Goal: Task Accomplishment & Management: Manage account settings

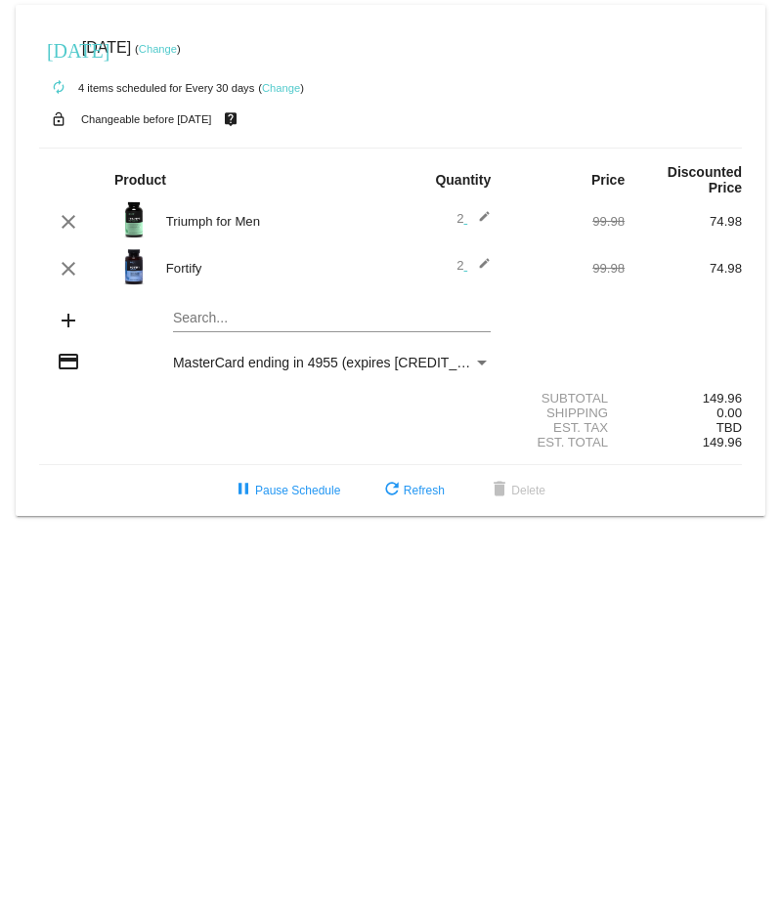
click at [483, 223] on mat-icon "edit" at bounding box center [478, 221] width 23 height 23
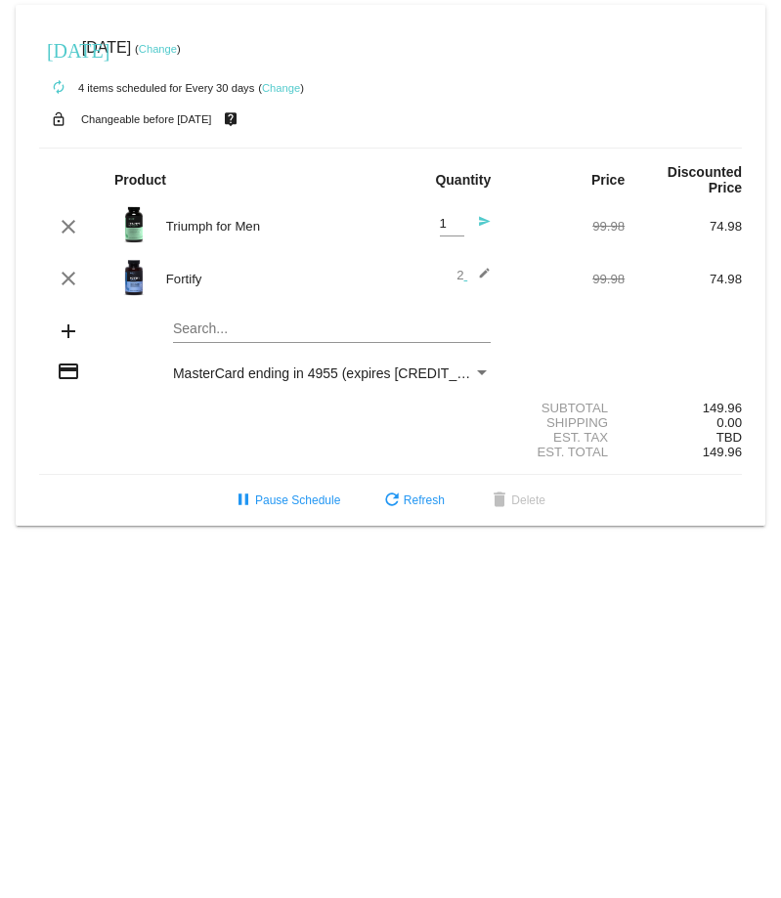
type input "1"
click at [456, 230] on input "1" at bounding box center [452, 224] width 24 height 15
click at [487, 276] on mat-icon "edit" at bounding box center [478, 278] width 23 height 23
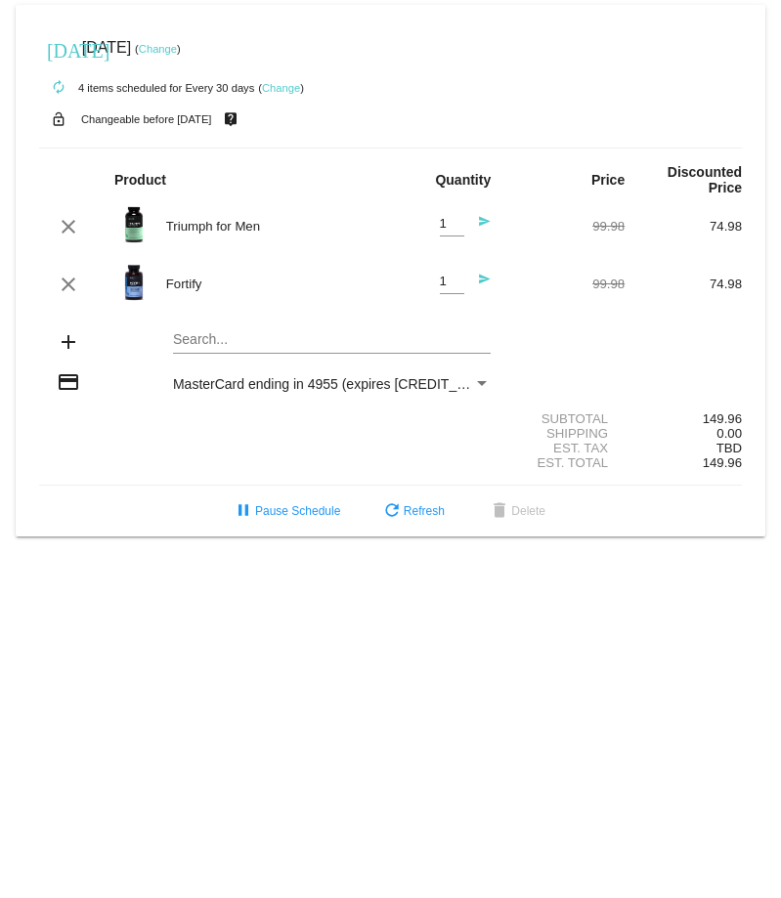
type input "1"
click at [459, 289] on input "1" at bounding box center [452, 282] width 24 height 15
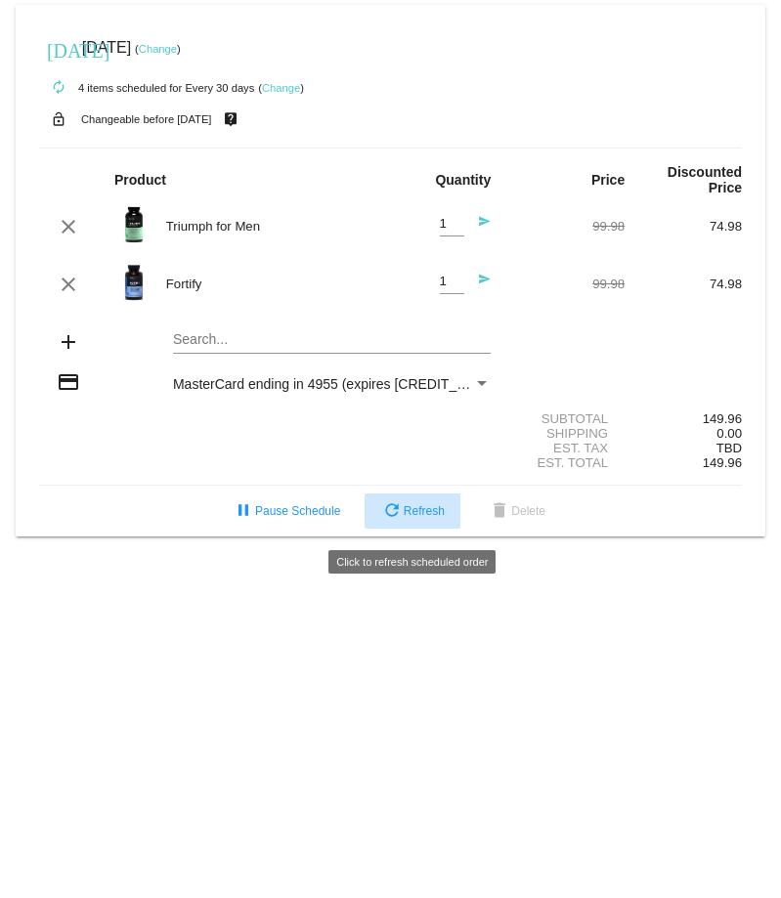
click at [434, 508] on button "refresh Refresh" at bounding box center [413, 511] width 96 height 35
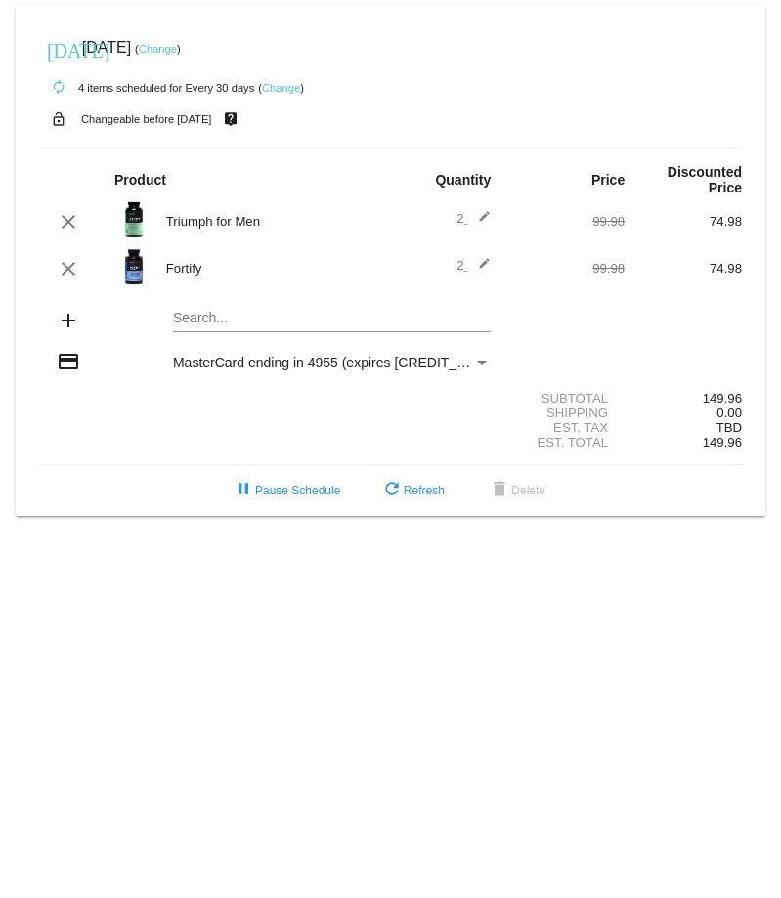
click at [283, 87] on link "Change" at bounding box center [281, 88] width 38 height 12
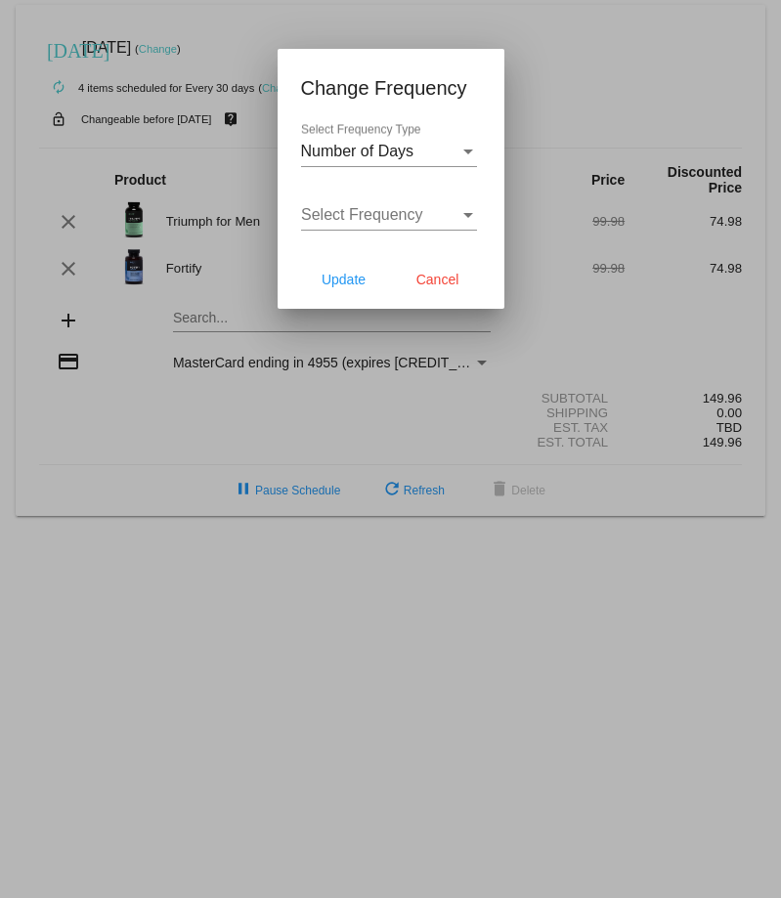
click at [466, 151] on div "Select Frequency Type" at bounding box center [468, 152] width 10 height 5
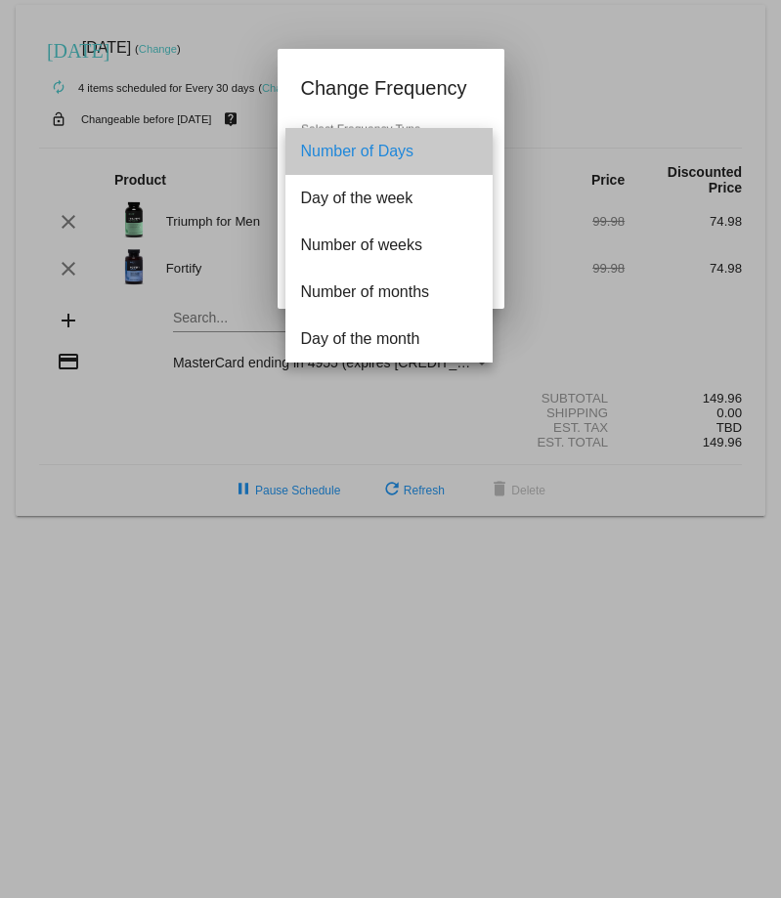
click at [466, 151] on span "Number of Days" at bounding box center [389, 151] width 176 height 47
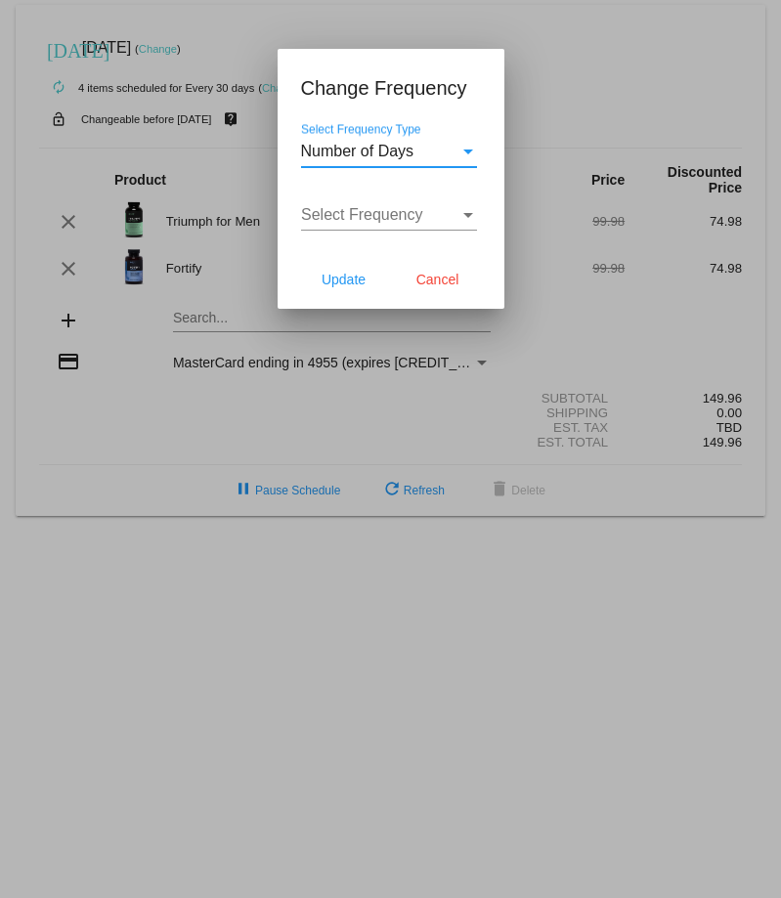
click at [463, 217] on div "Select Frequency" at bounding box center [468, 215] width 10 height 5
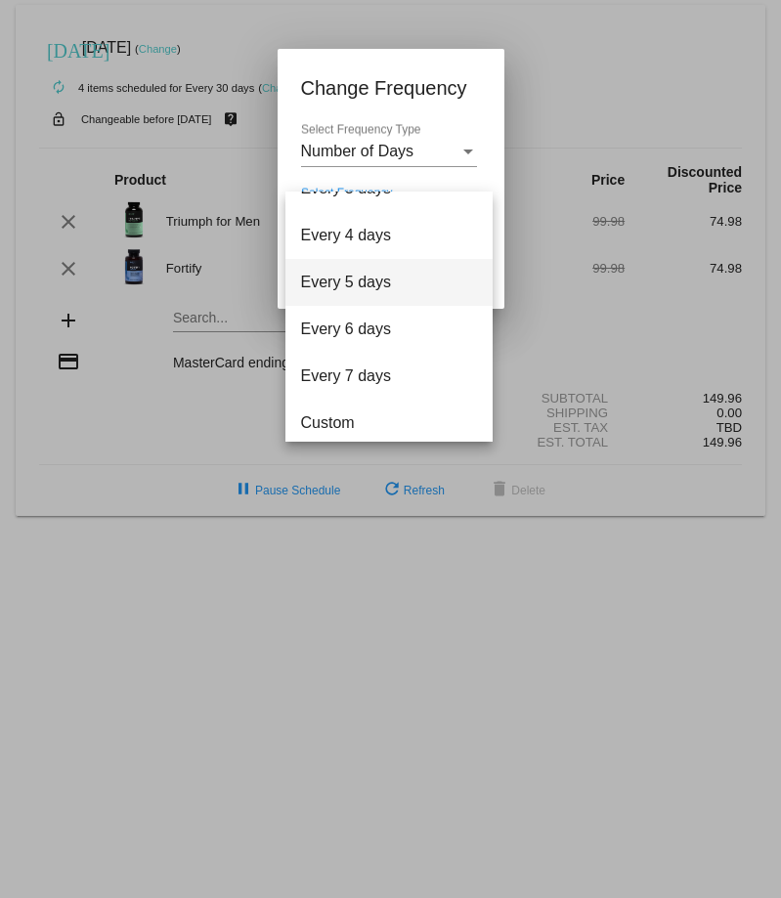
scroll to position [78, 0]
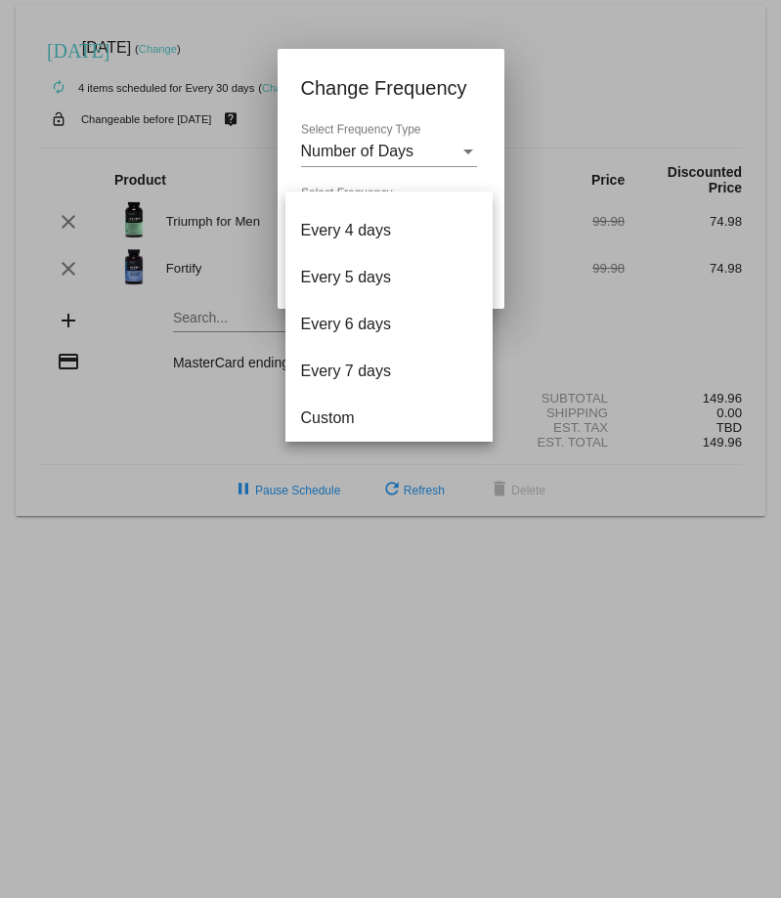
click at [478, 69] on div at bounding box center [390, 449] width 781 height 898
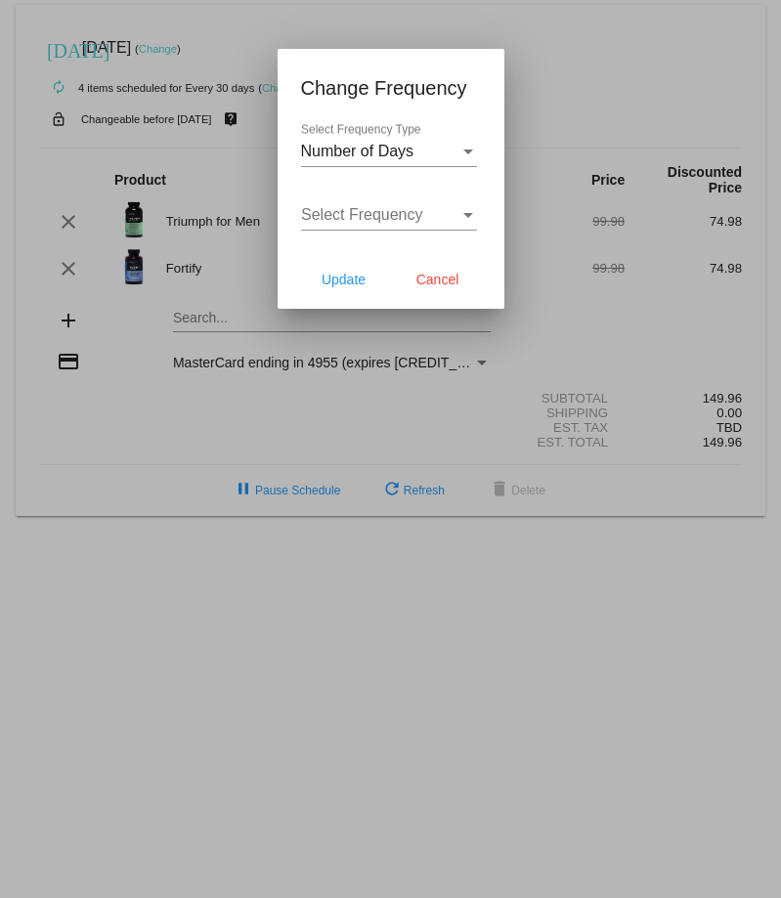
click at [113, 118] on div at bounding box center [390, 449] width 781 height 898
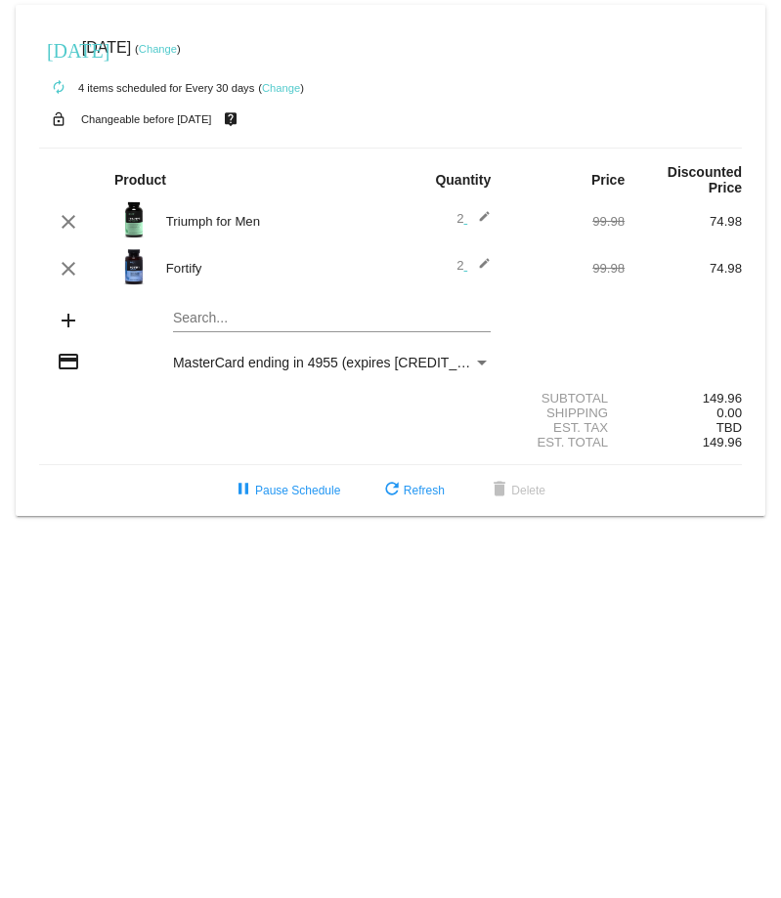
click at [489, 222] on mat-icon "edit" at bounding box center [478, 221] width 23 height 23
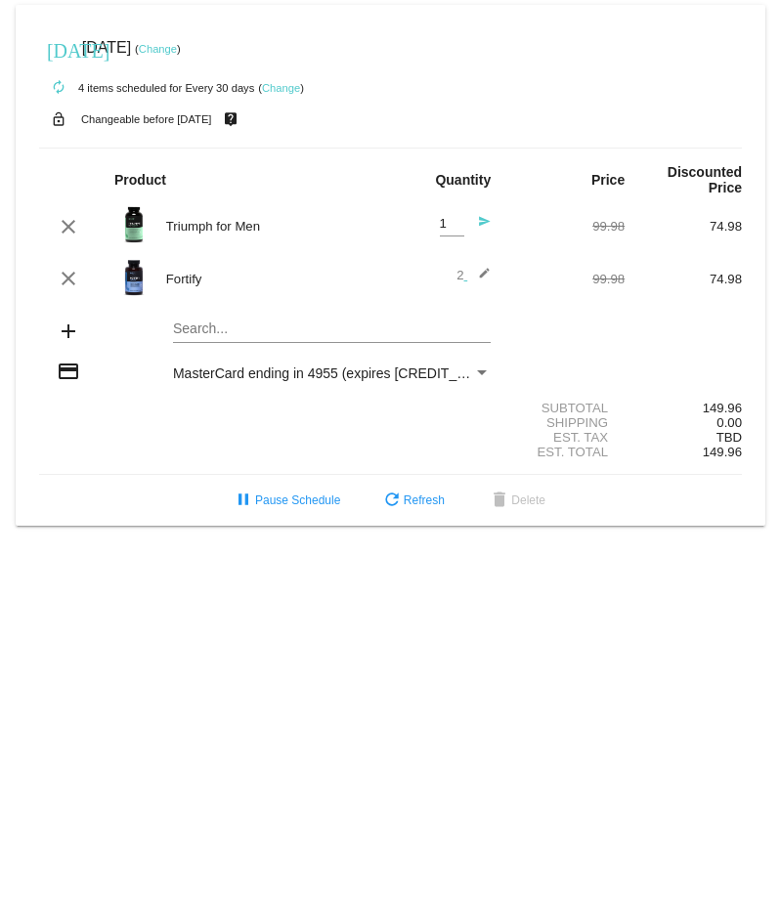
type input "1"
click at [456, 232] on input "1" at bounding box center [452, 224] width 24 height 15
click at [487, 280] on mat-icon "edit" at bounding box center [478, 278] width 23 height 23
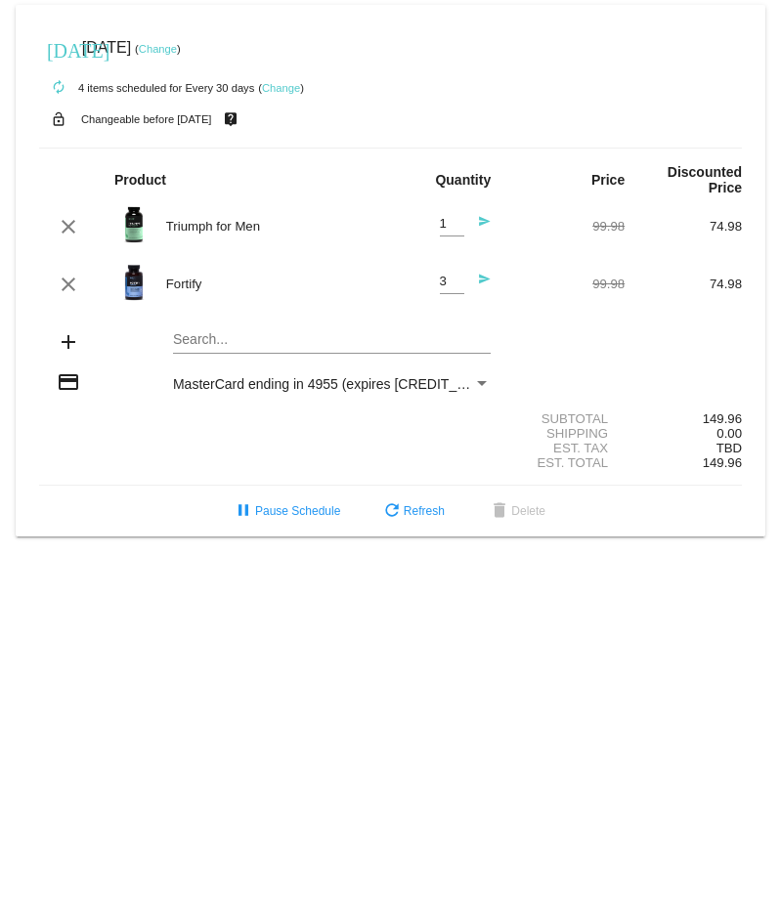
click at [455, 277] on input "3" at bounding box center [452, 282] width 24 height 15
click at [453, 277] on input "4" at bounding box center [452, 282] width 24 height 15
click at [458, 285] on input "3" at bounding box center [452, 282] width 24 height 15
click at [458, 285] on input "2" at bounding box center [452, 282] width 24 height 15
type input "1"
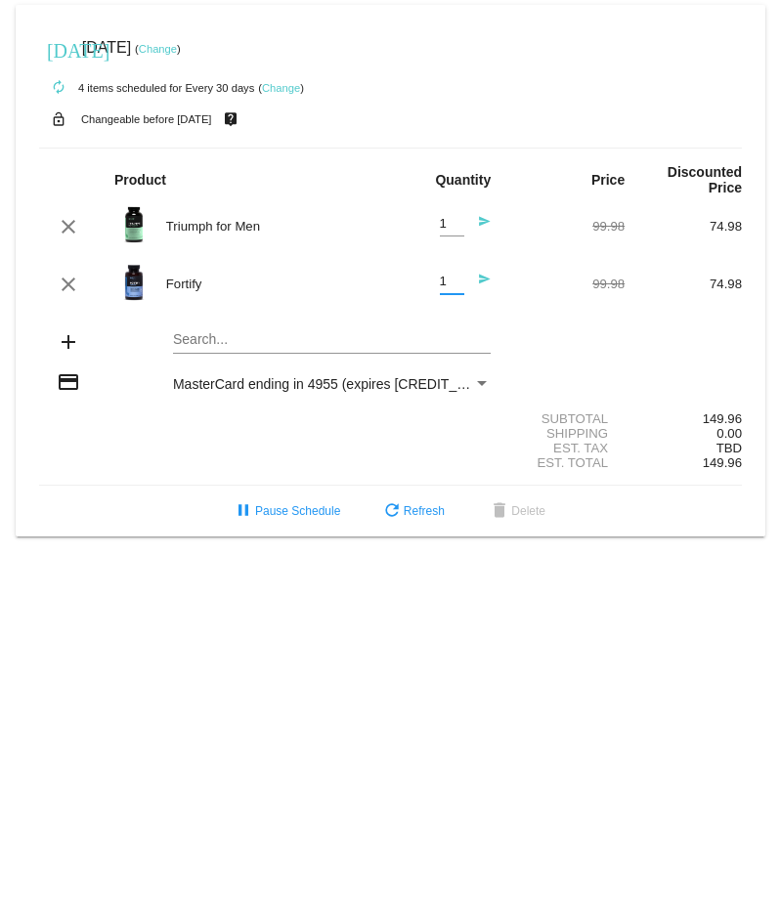
click at [458, 285] on input "1" at bounding box center [452, 282] width 24 height 15
click at [481, 282] on mat-icon "send" at bounding box center [478, 284] width 23 height 23
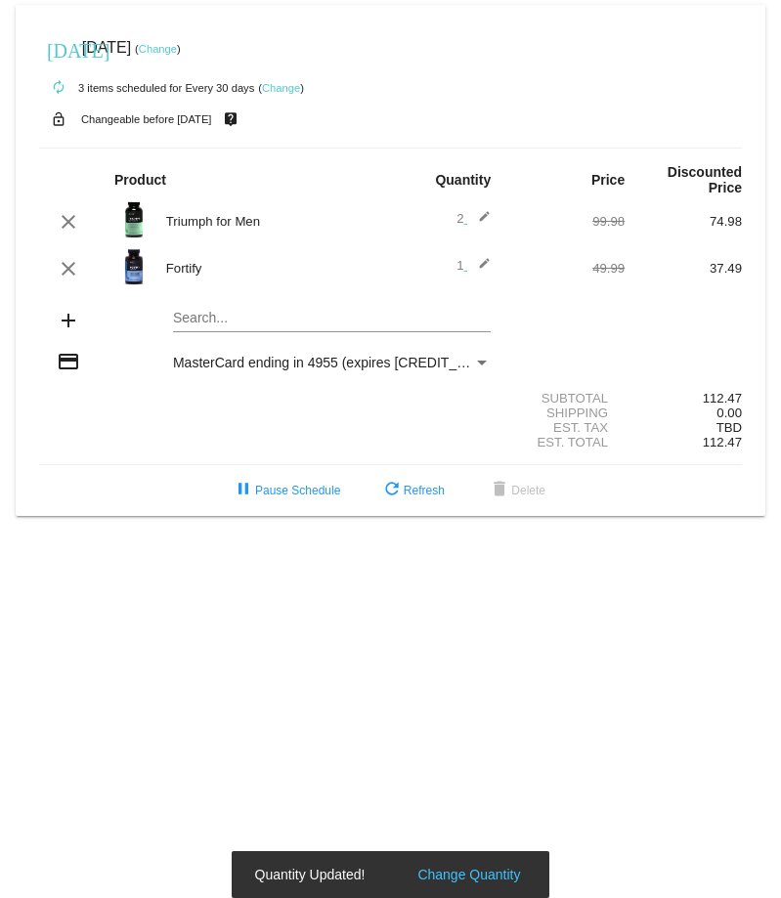
click at [482, 212] on mat-icon "edit" at bounding box center [478, 221] width 23 height 23
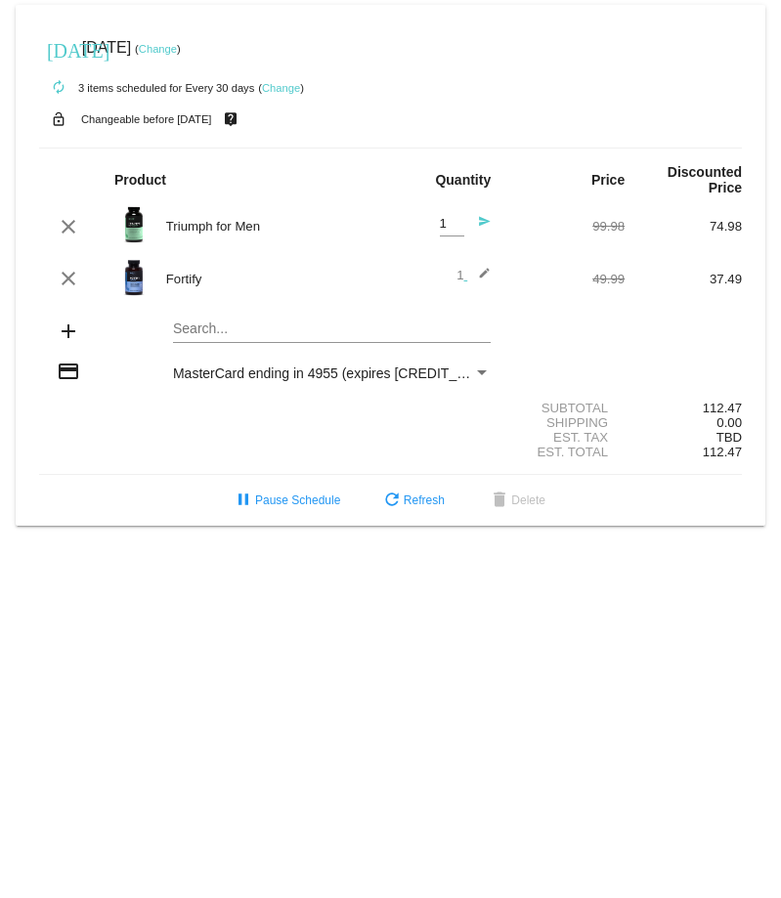
type input "1"
click at [454, 231] on input "1" at bounding box center [452, 224] width 24 height 15
click at [482, 226] on mat-icon "send" at bounding box center [478, 226] width 23 height 23
